Goal: Check status: Check status

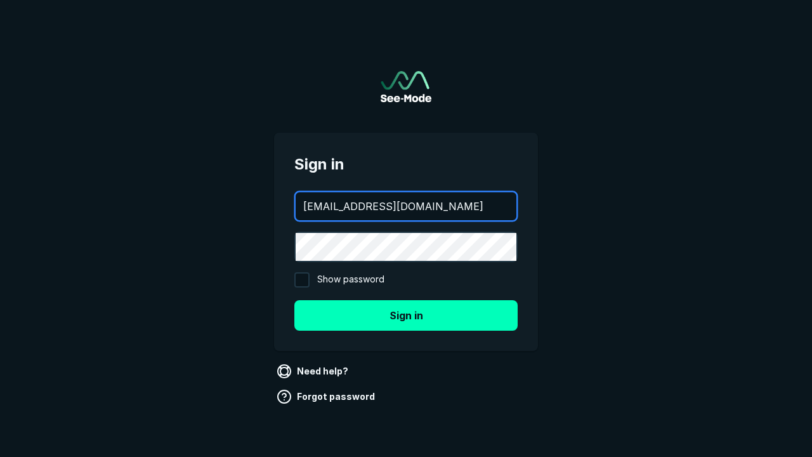
type input "aws+playwright@see-mode.com"
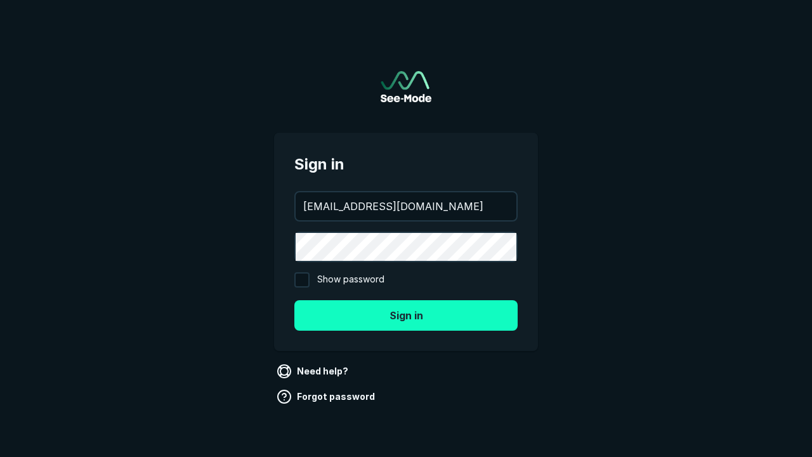
click at [406, 315] on button "Sign in" at bounding box center [405, 315] width 223 height 30
